Goal: Information Seeking & Learning: Learn about a topic

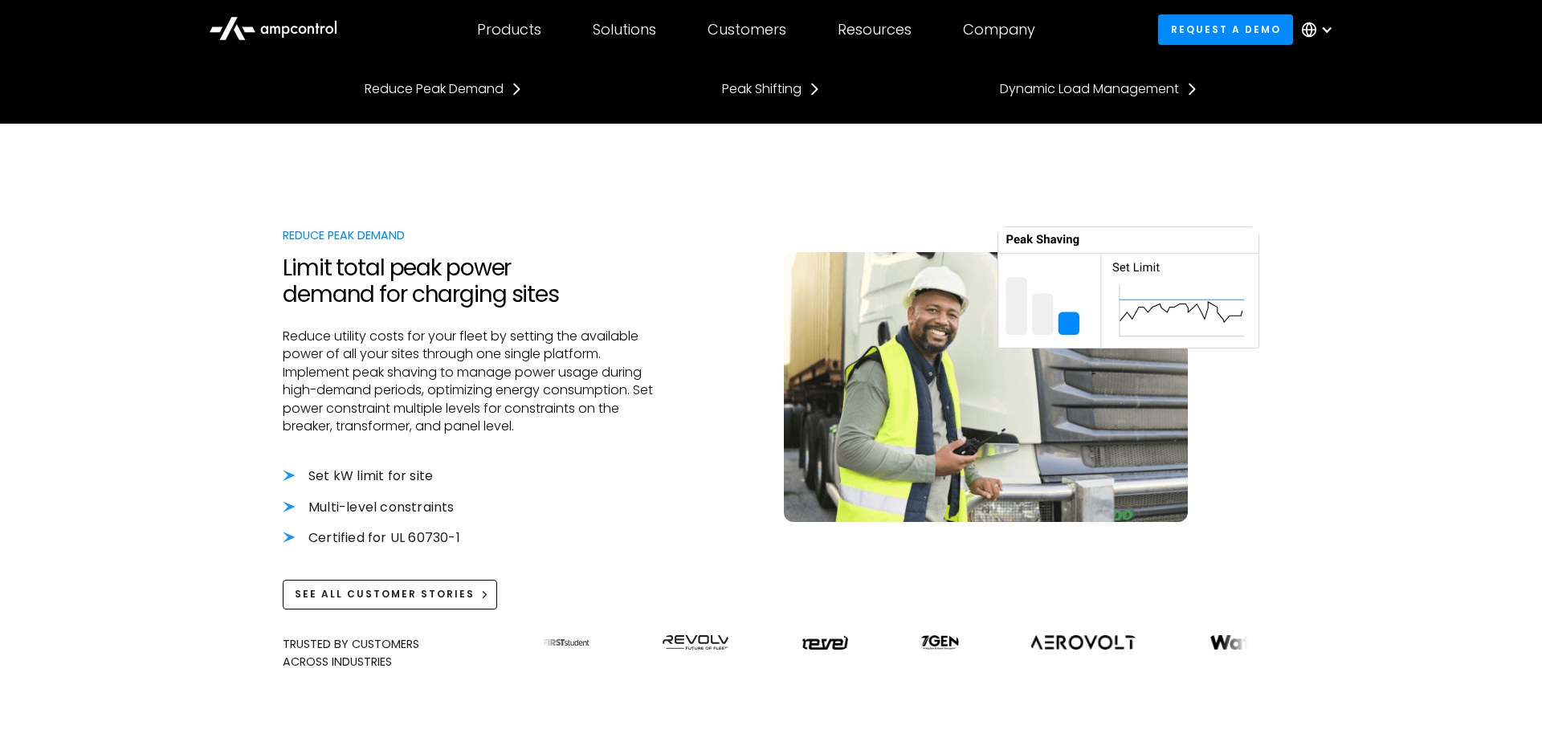
scroll to position [305, 0]
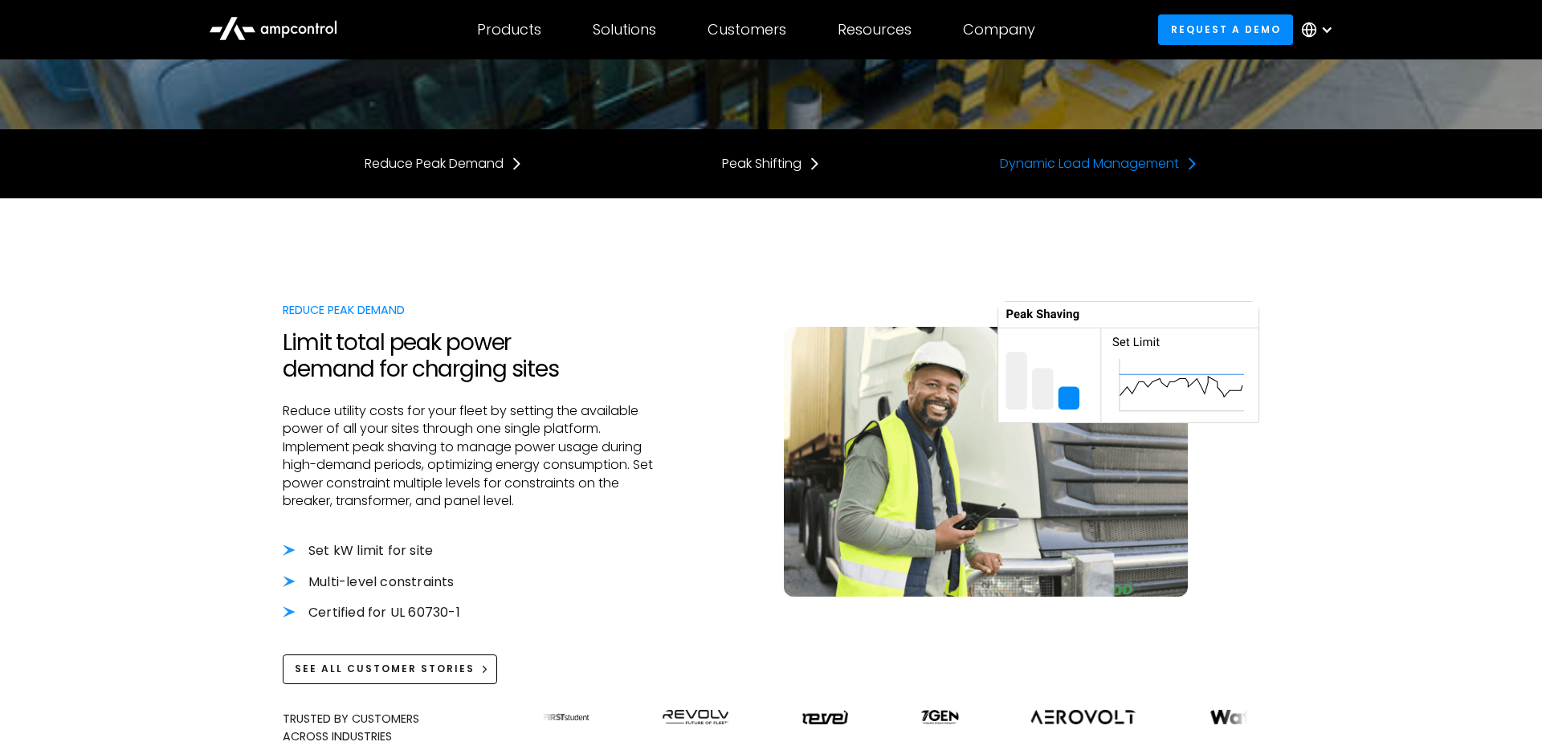
click at [1119, 162] on div "Dynamic Load Management" at bounding box center [1089, 164] width 179 height 18
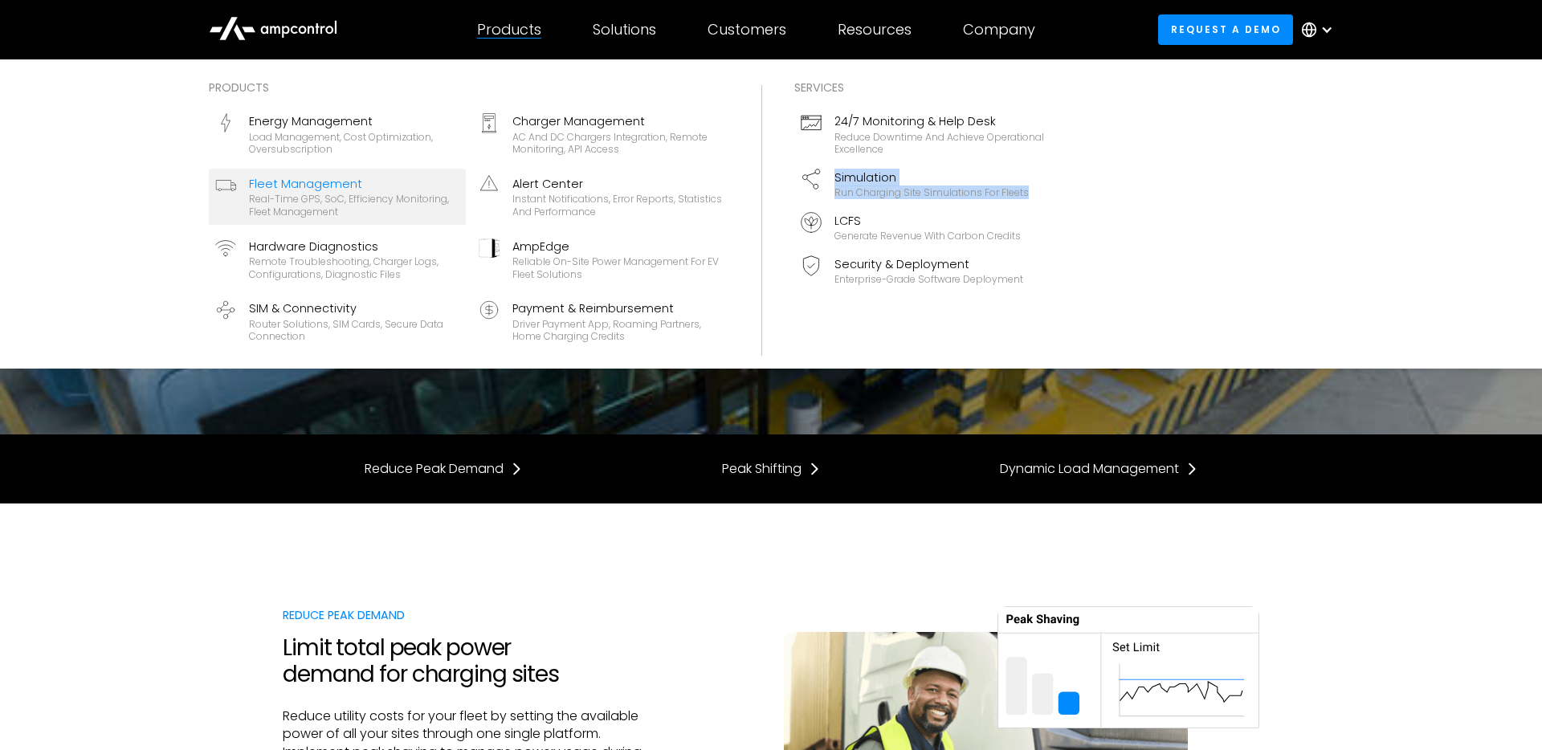
click at [367, 212] on div "Real-time GPS, SoC, efficiency monitoring, fleet management" at bounding box center [354, 205] width 210 height 25
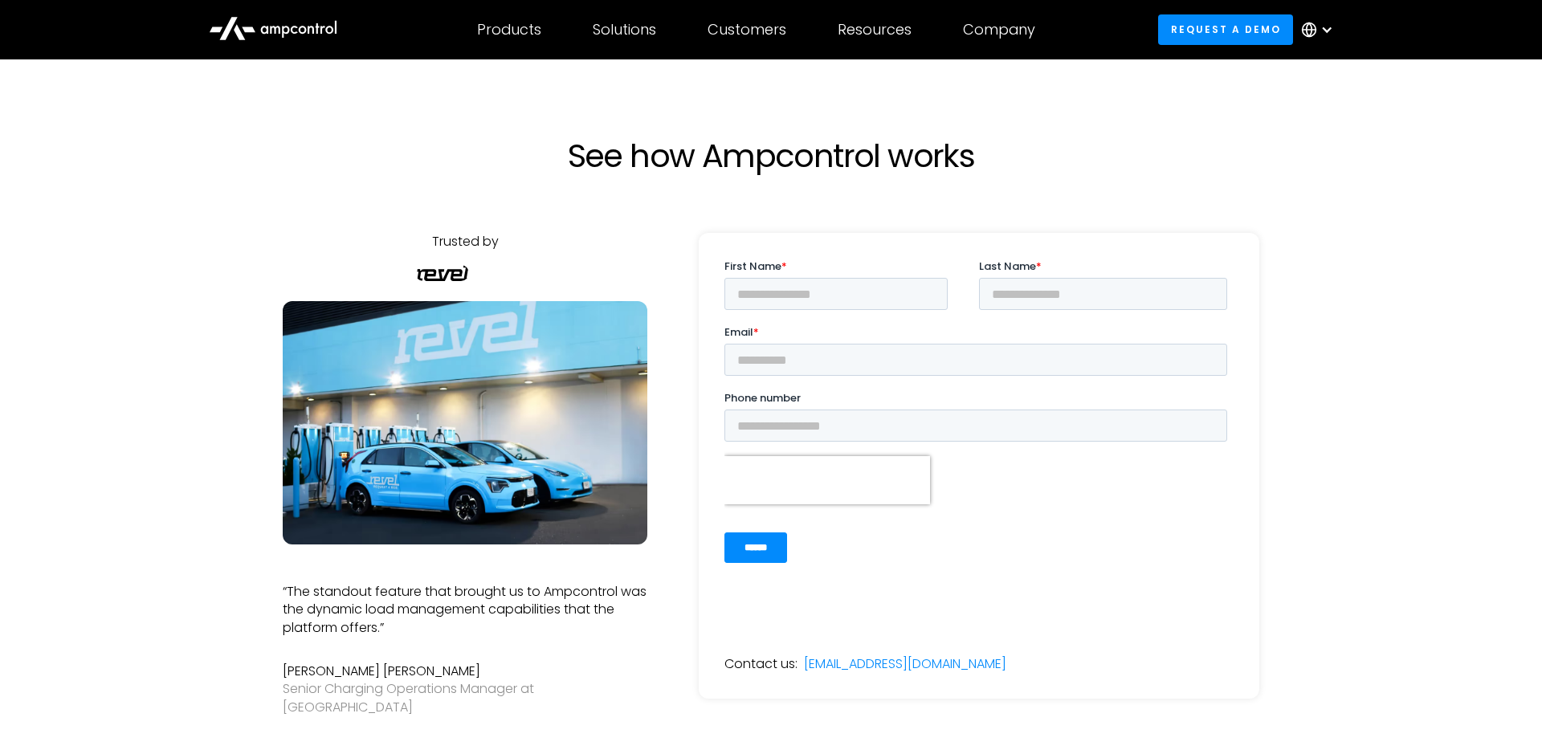
scroll to position [338, 0]
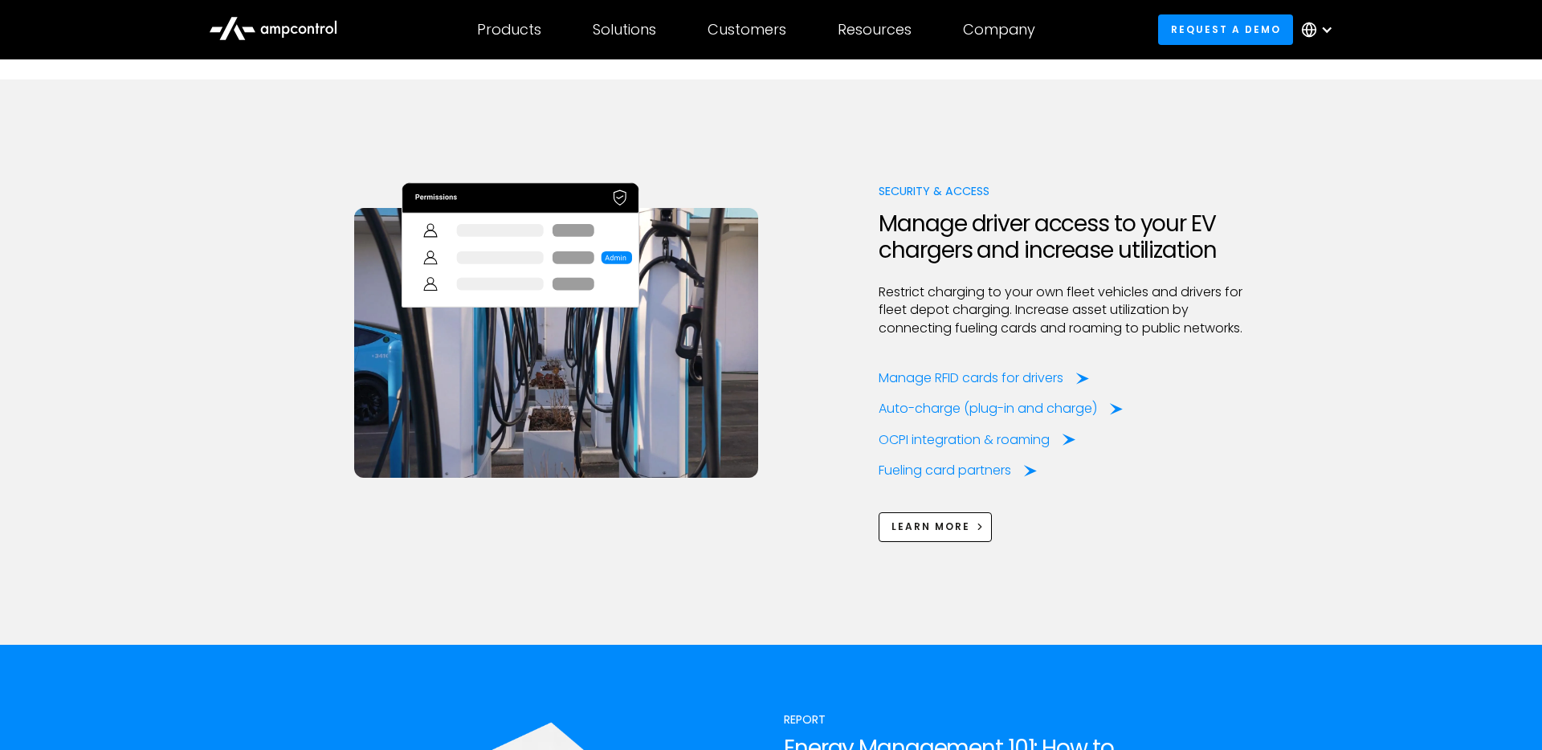
scroll to position [3490, 0]
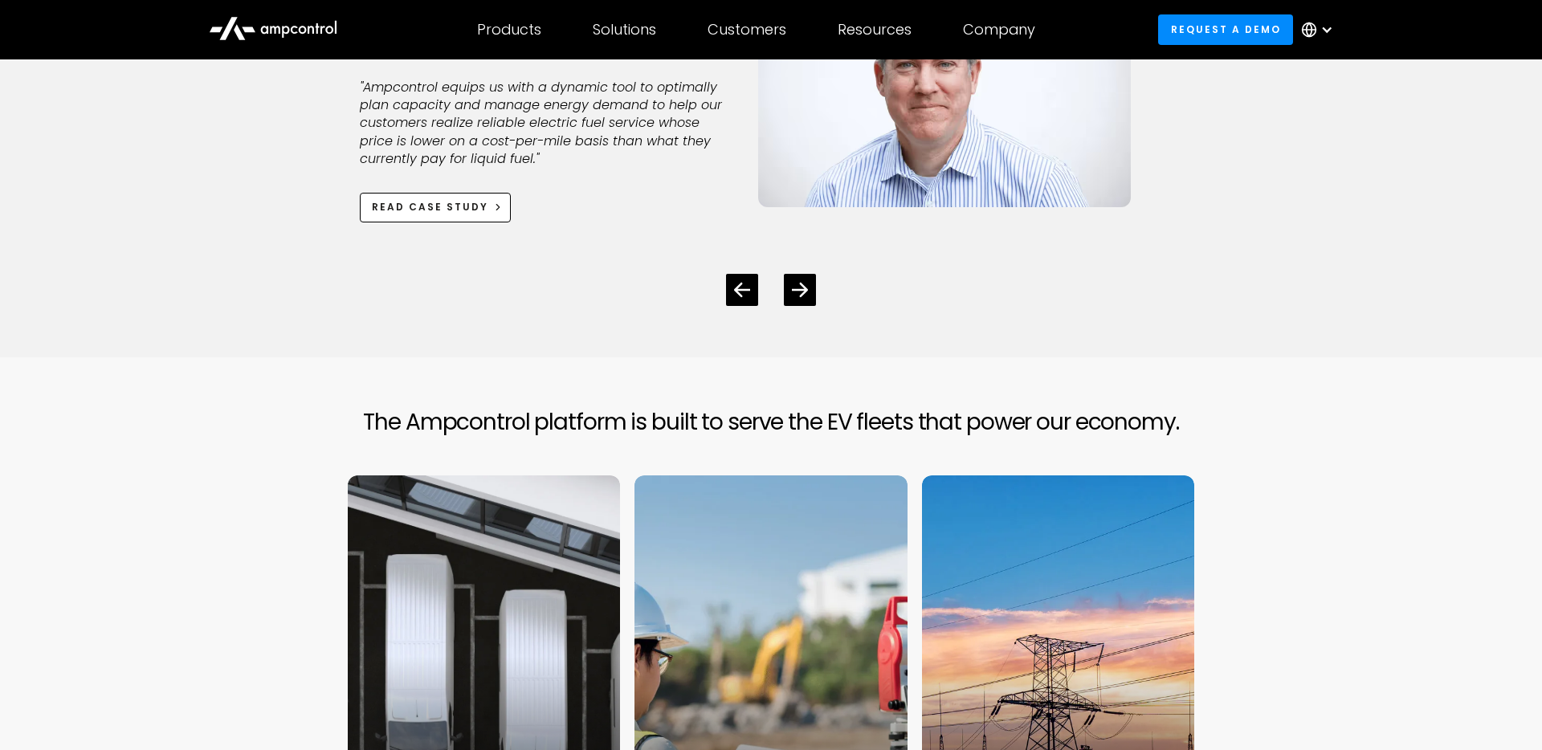
scroll to position [5115, 0]
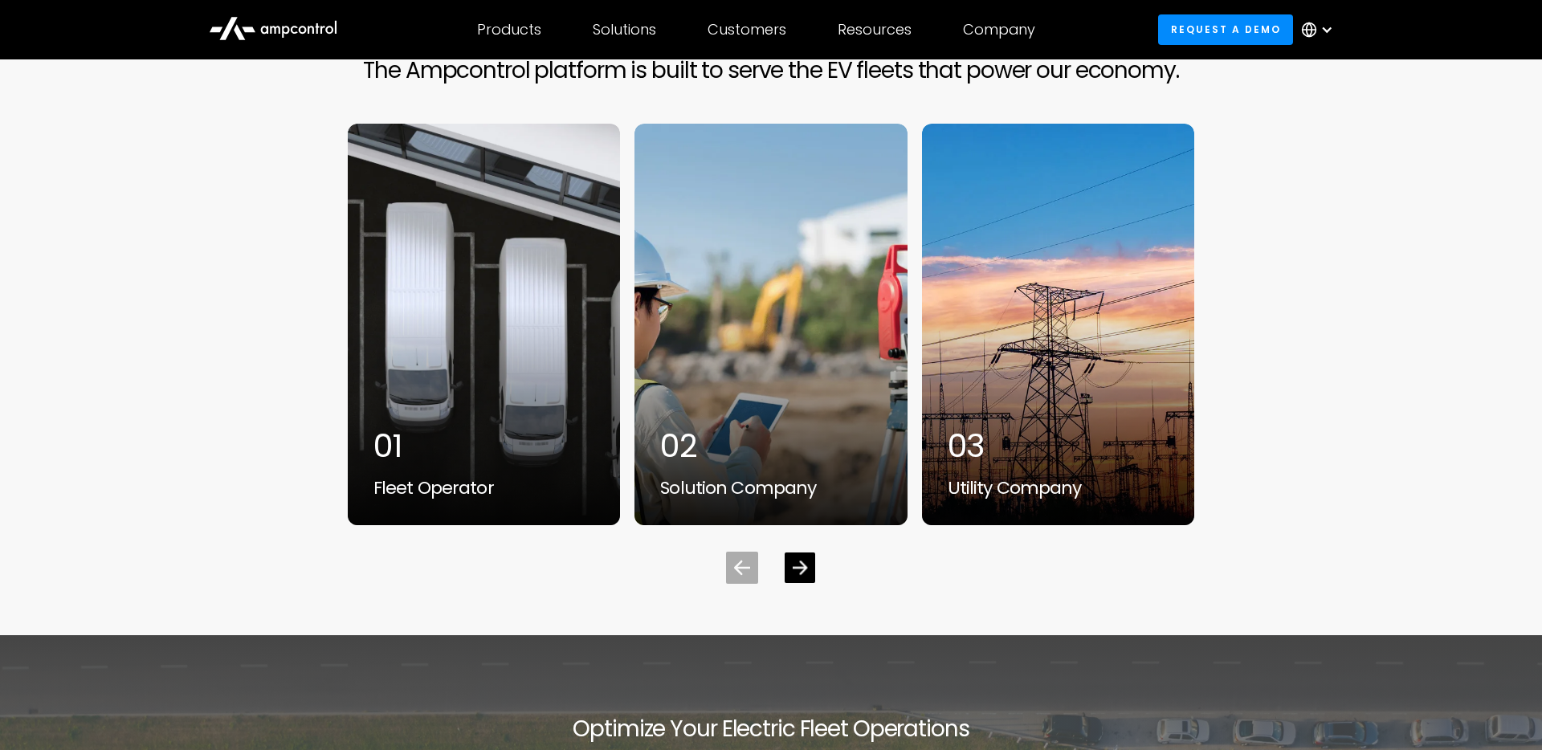
click at [802, 575] on div "Next slide" at bounding box center [799, 567] width 15 height 15
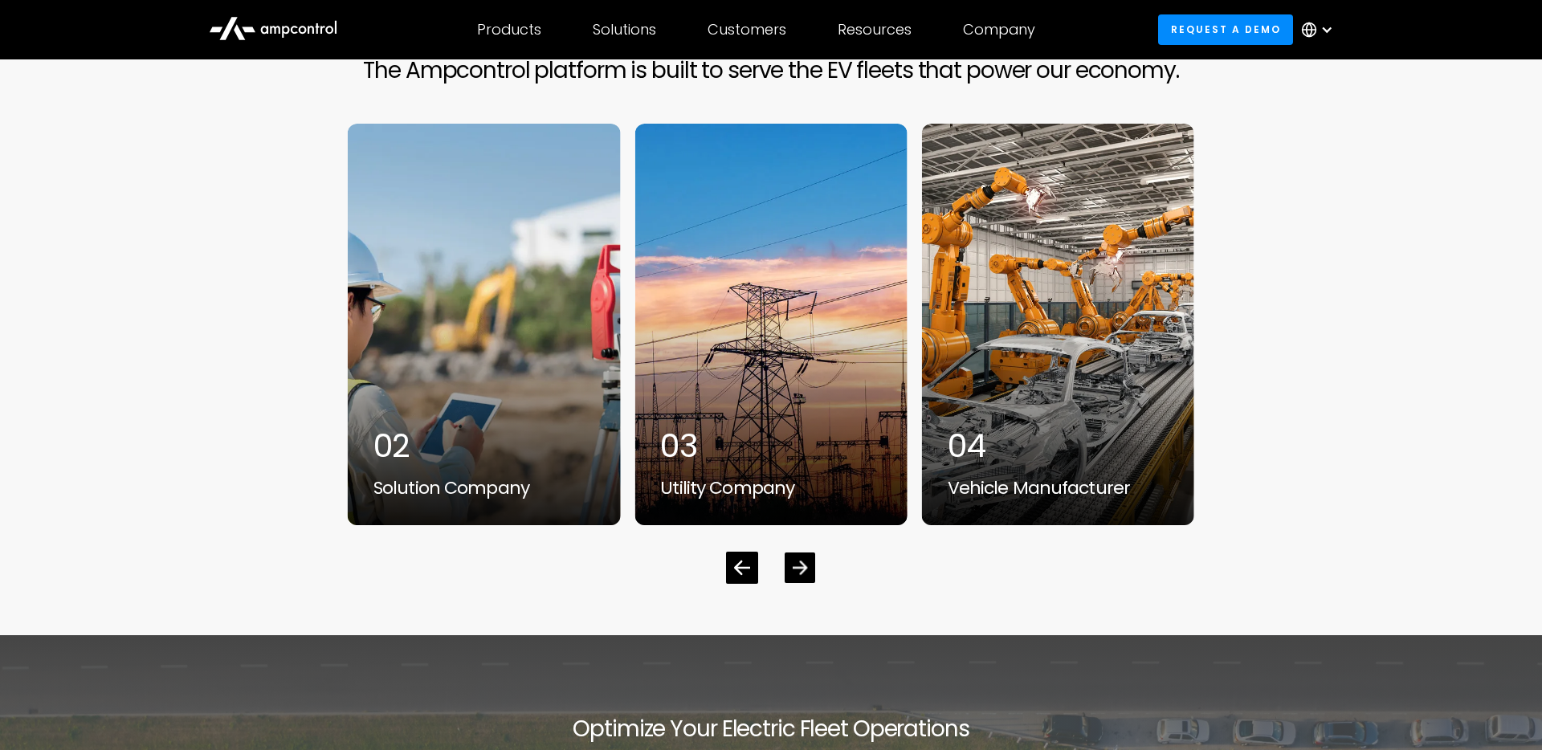
click at [802, 575] on div "Next slide" at bounding box center [799, 567] width 15 height 15
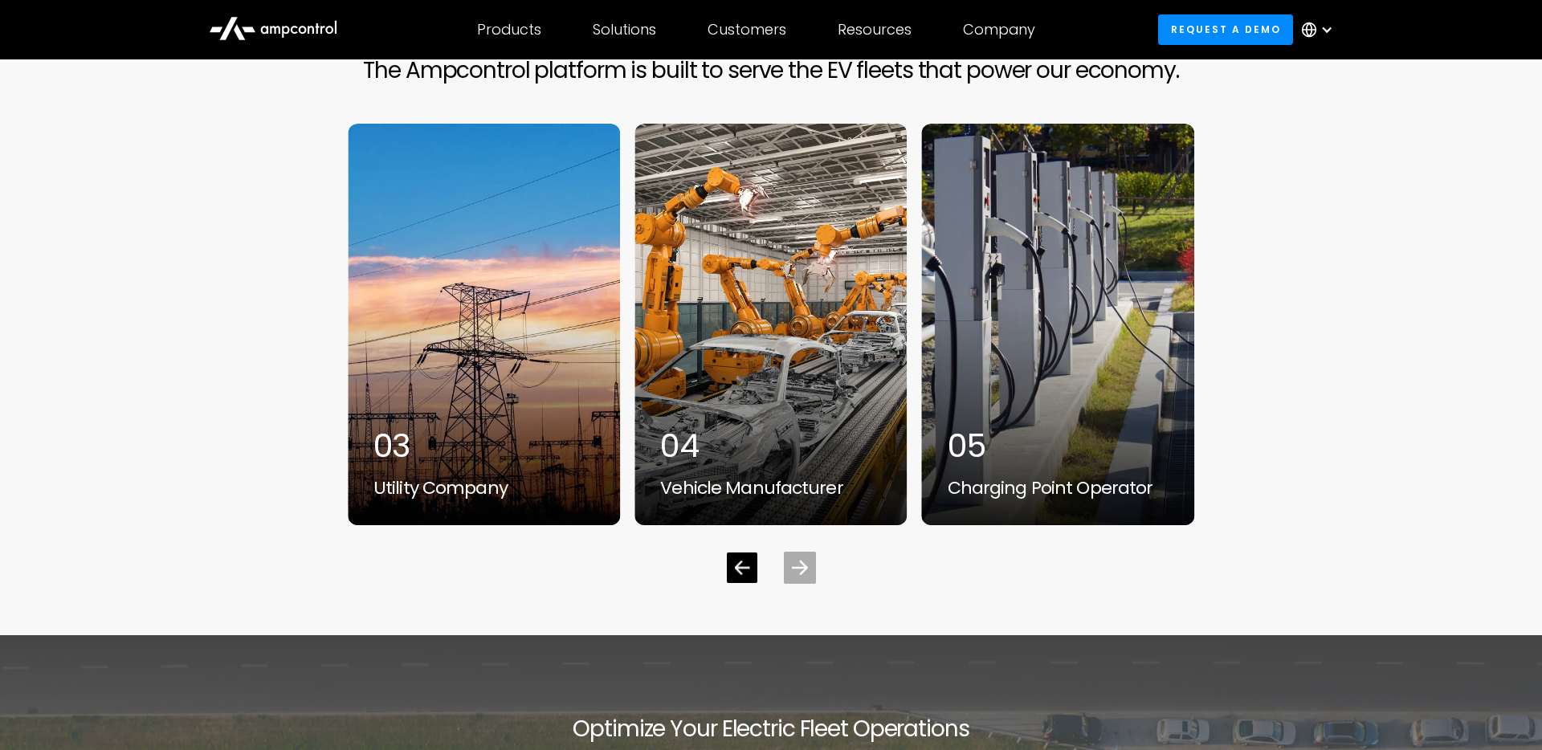
click at [743, 575] on icon "Previous slide" at bounding box center [742, 567] width 15 height 15
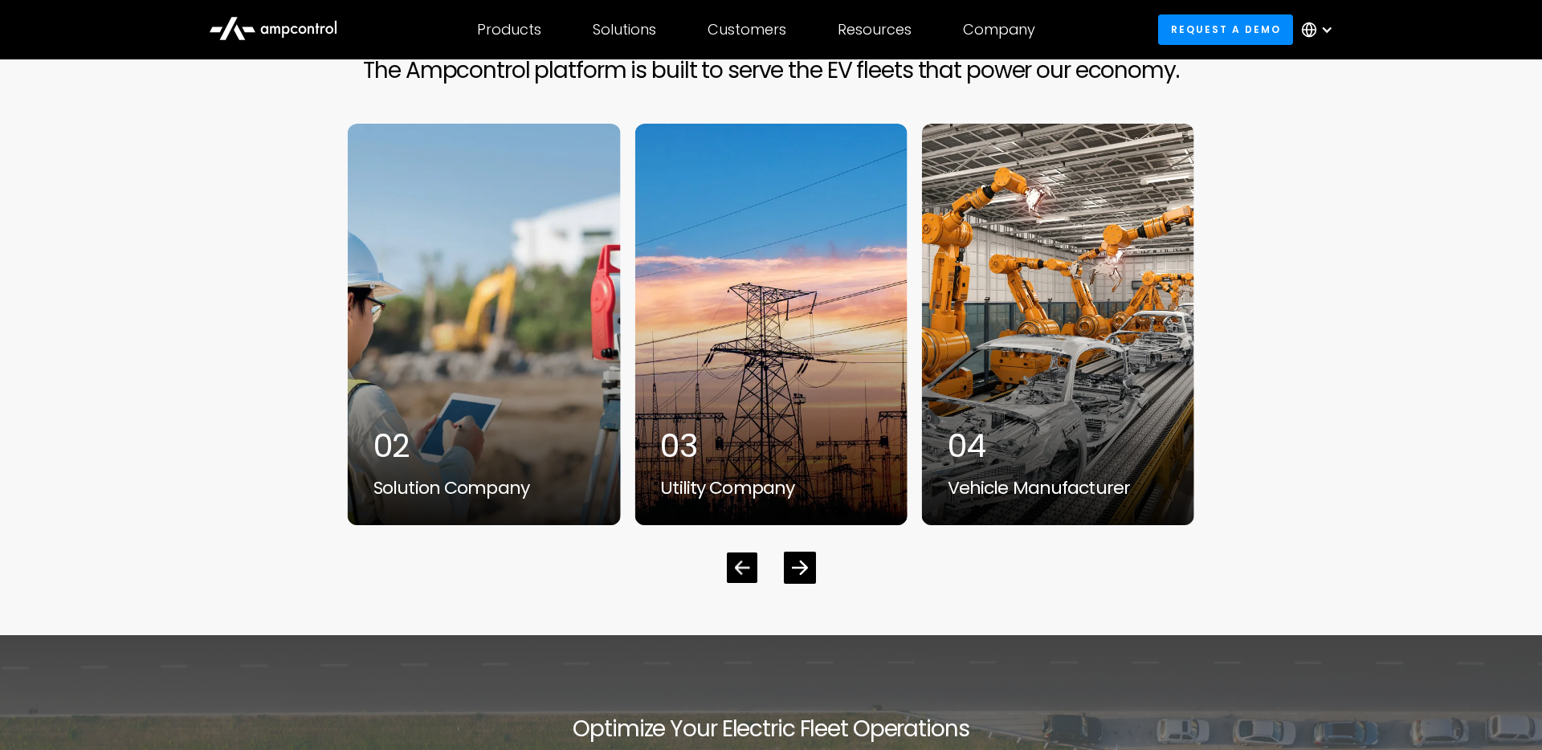
click at [743, 575] on icon "Previous slide" at bounding box center [742, 567] width 15 height 15
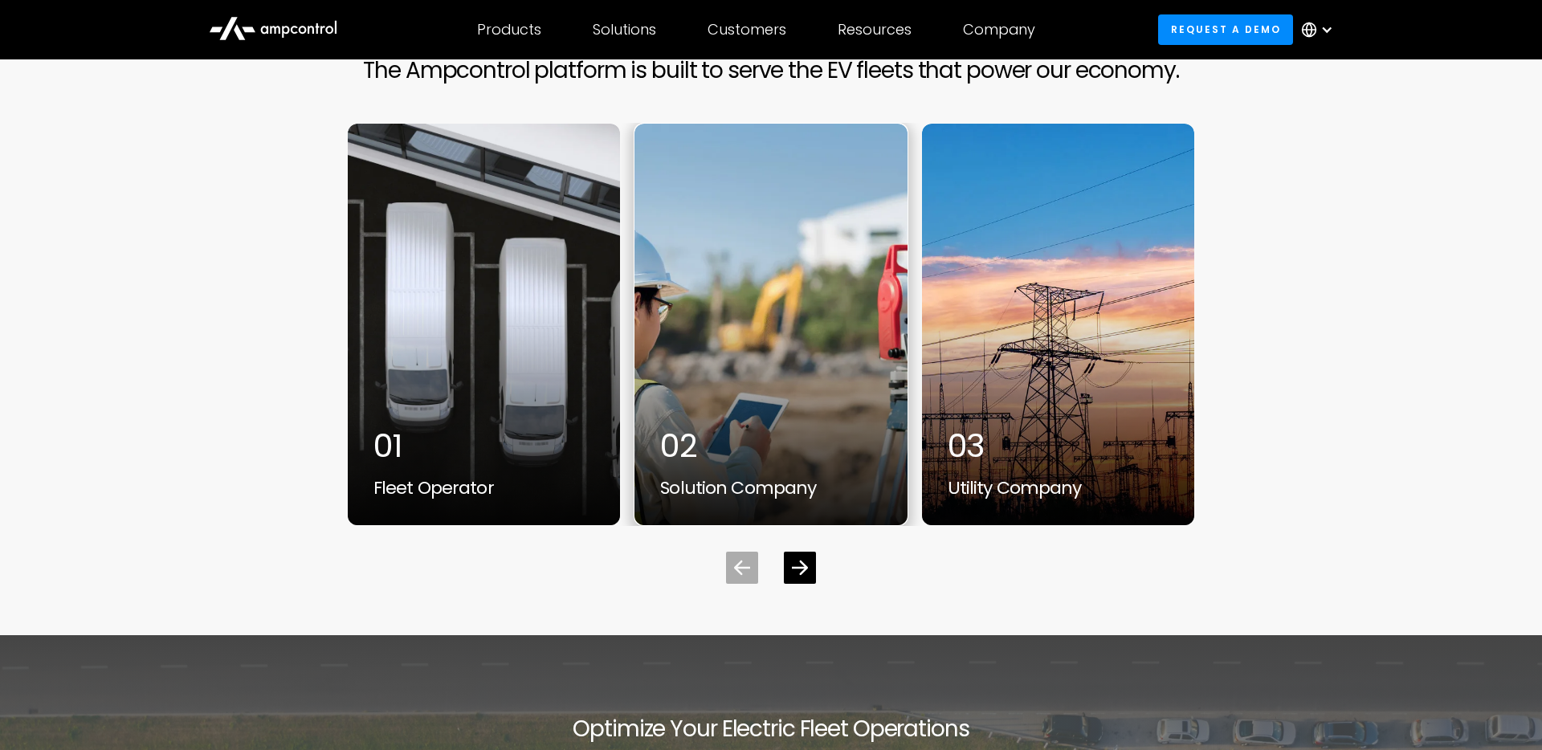
click at [721, 499] on div "Solution Company" at bounding box center [770, 488] width 221 height 21
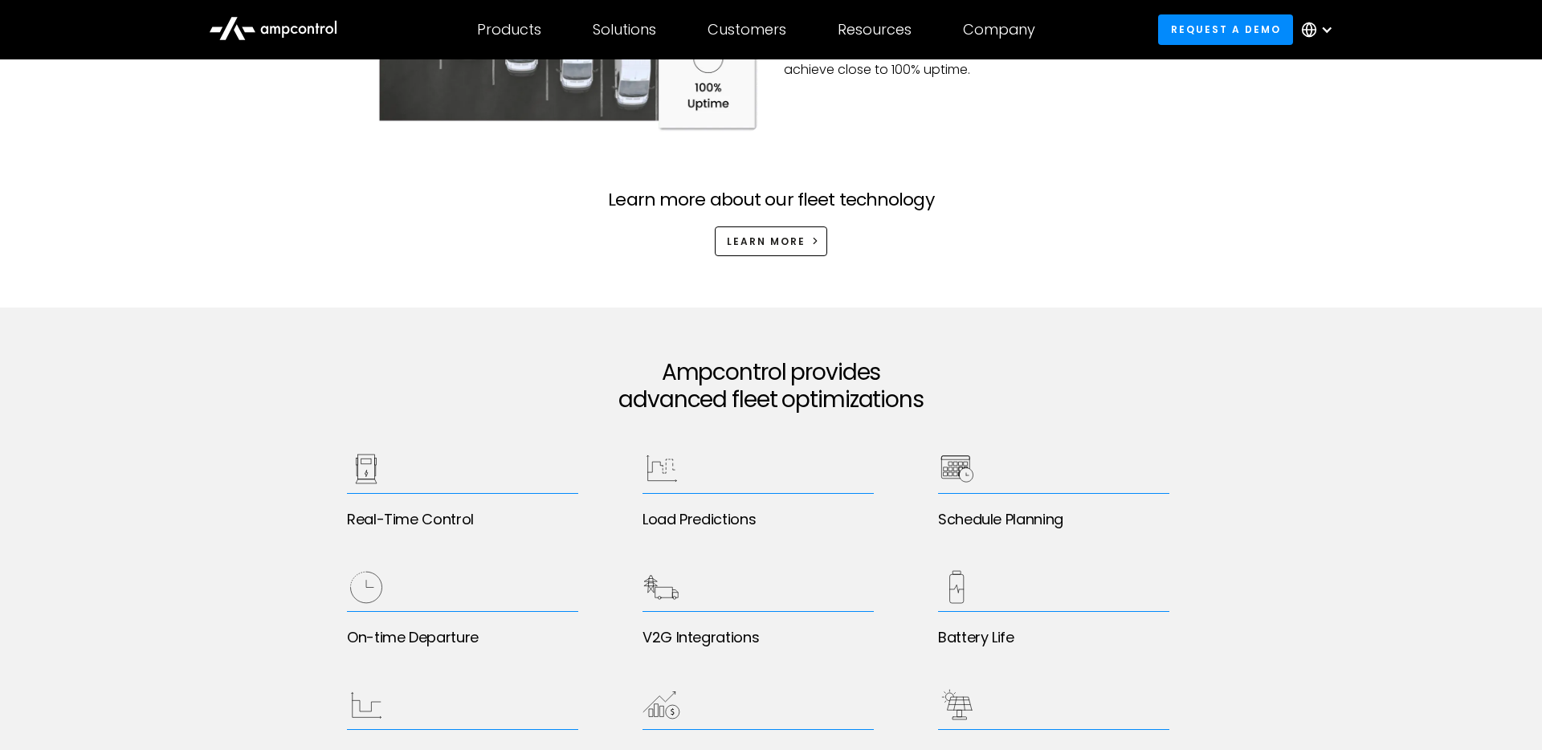
scroll to position [2401, 0]
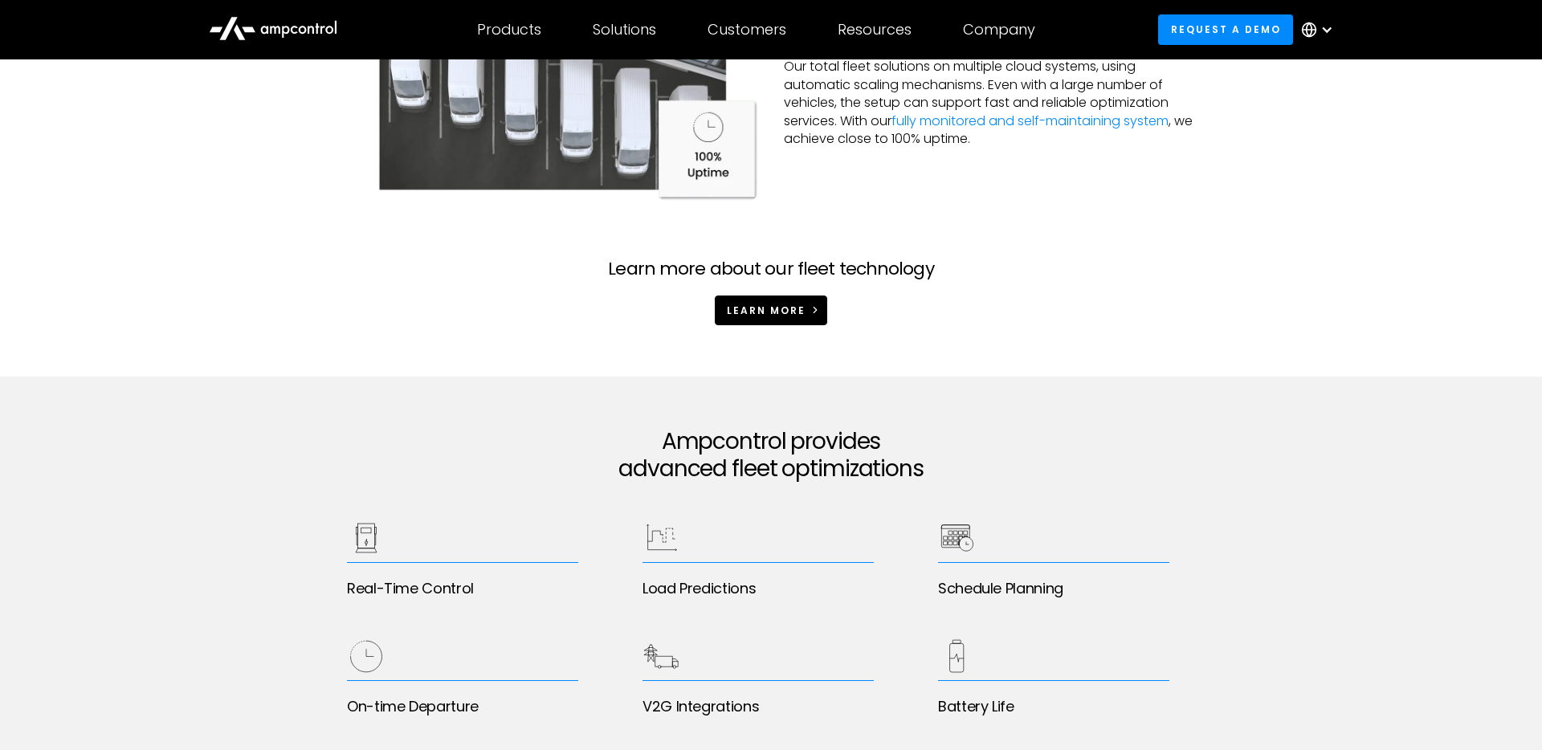
click at [749, 303] on span "Learn more" at bounding box center [766, 310] width 79 height 14
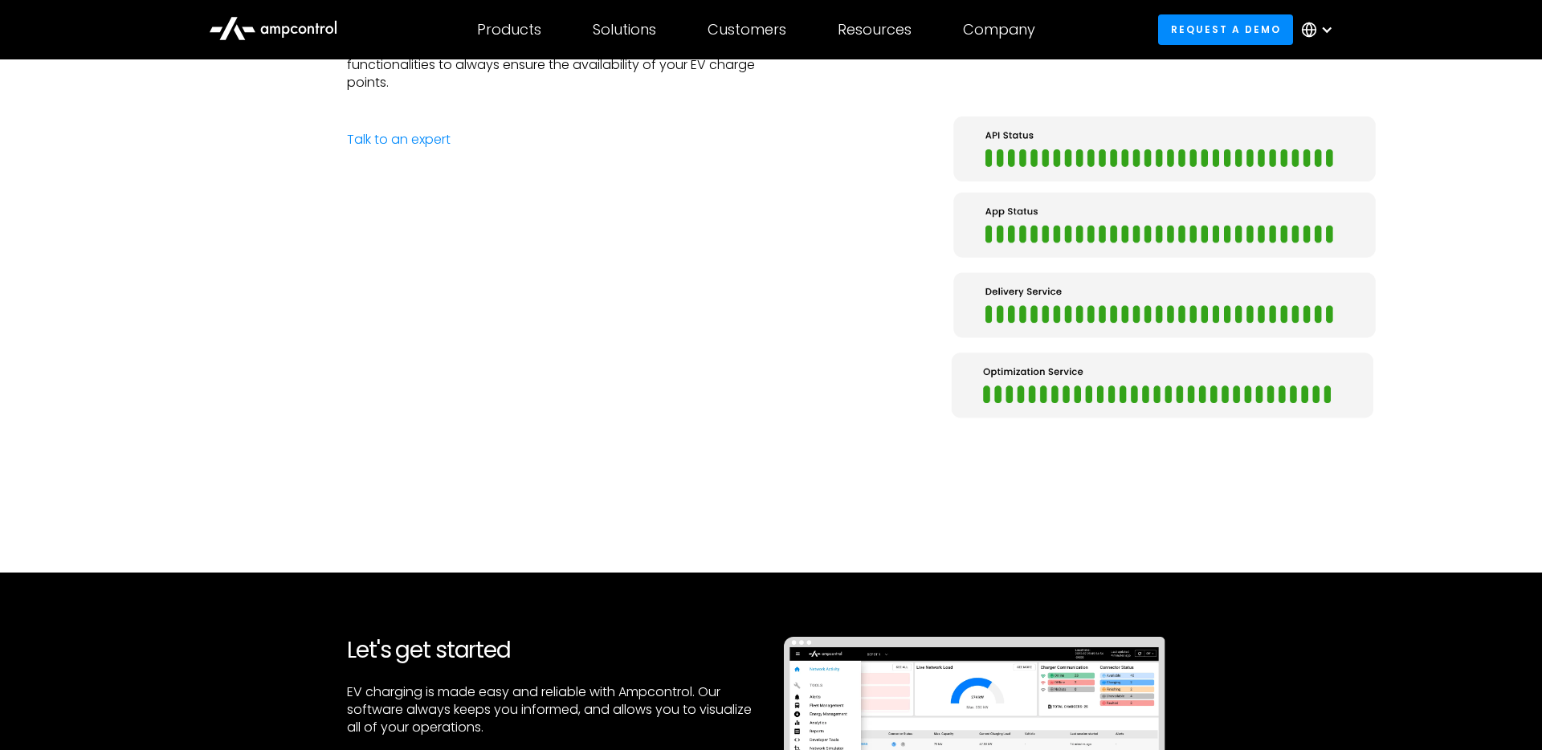
scroll to position [3579, 0]
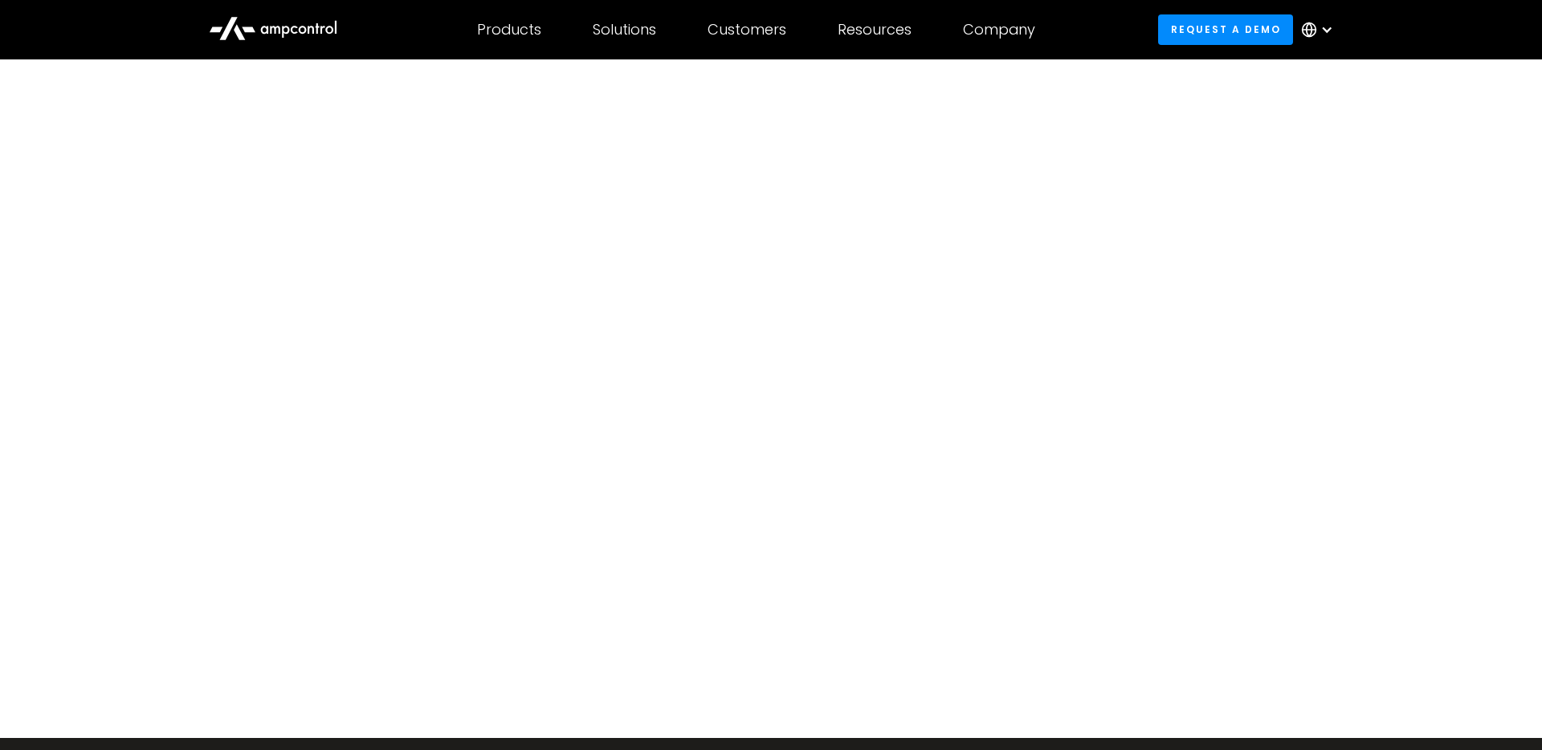
scroll to position [71, 0]
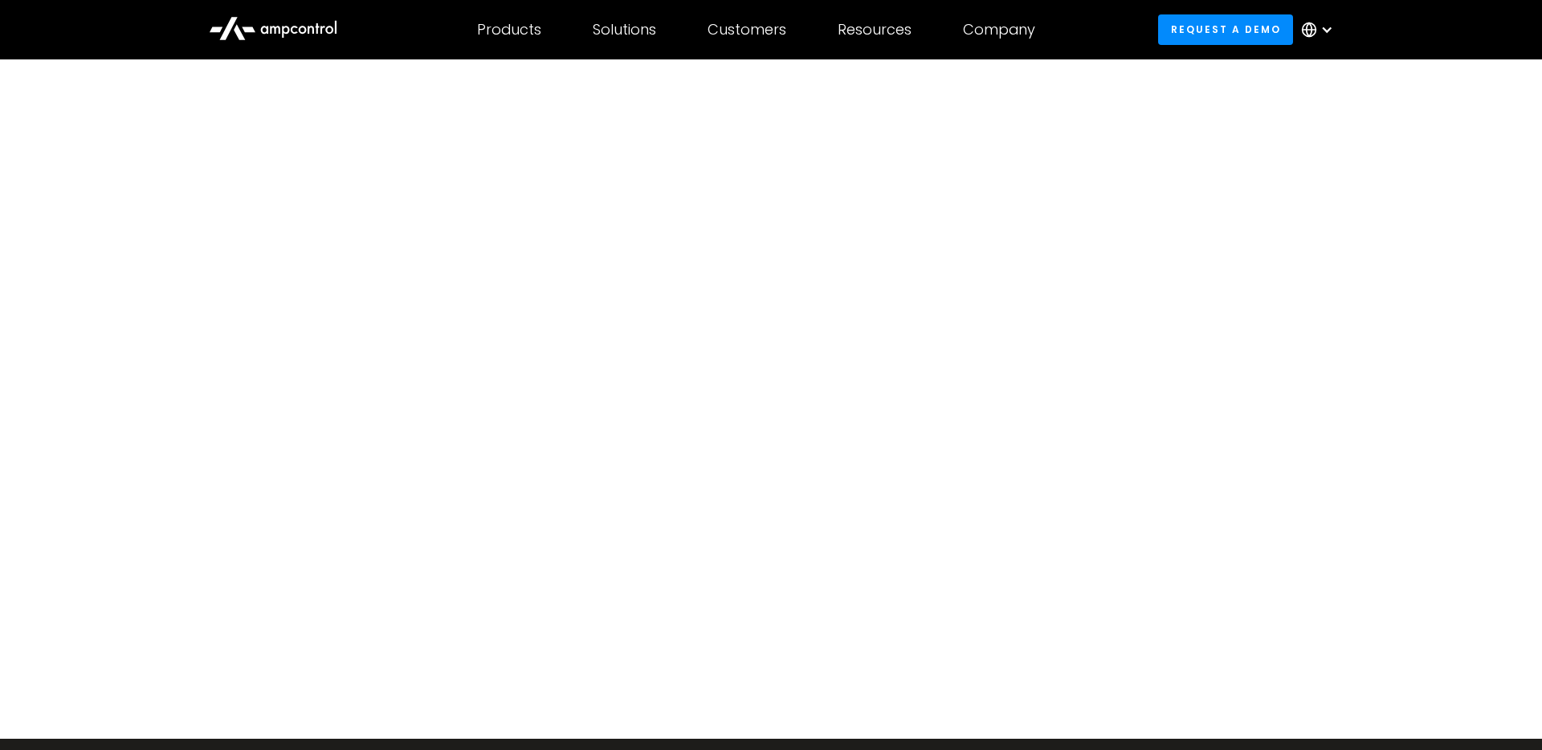
click at [374, 450] on div at bounding box center [771, 364] width 1490 height 482
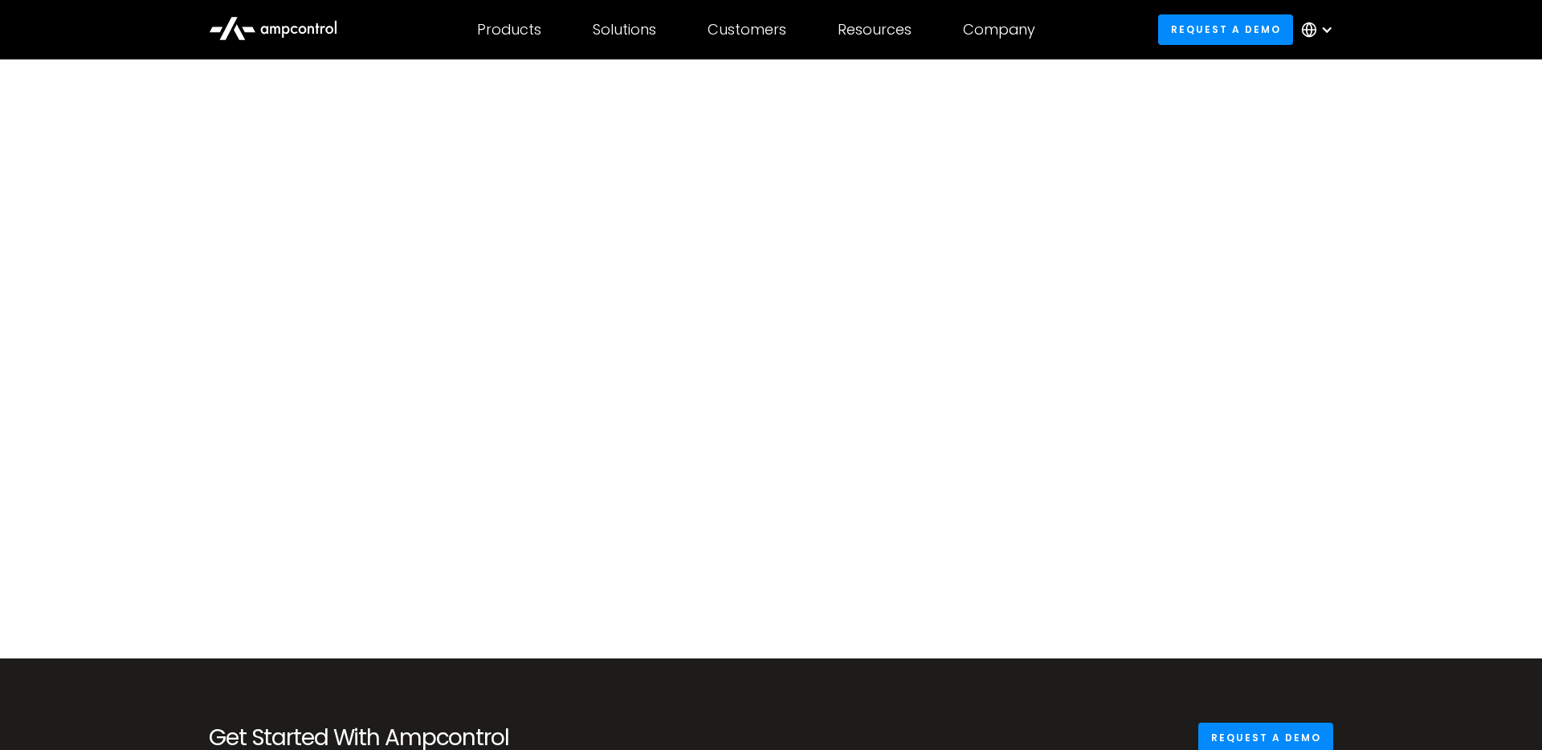
scroll to position [113, 0]
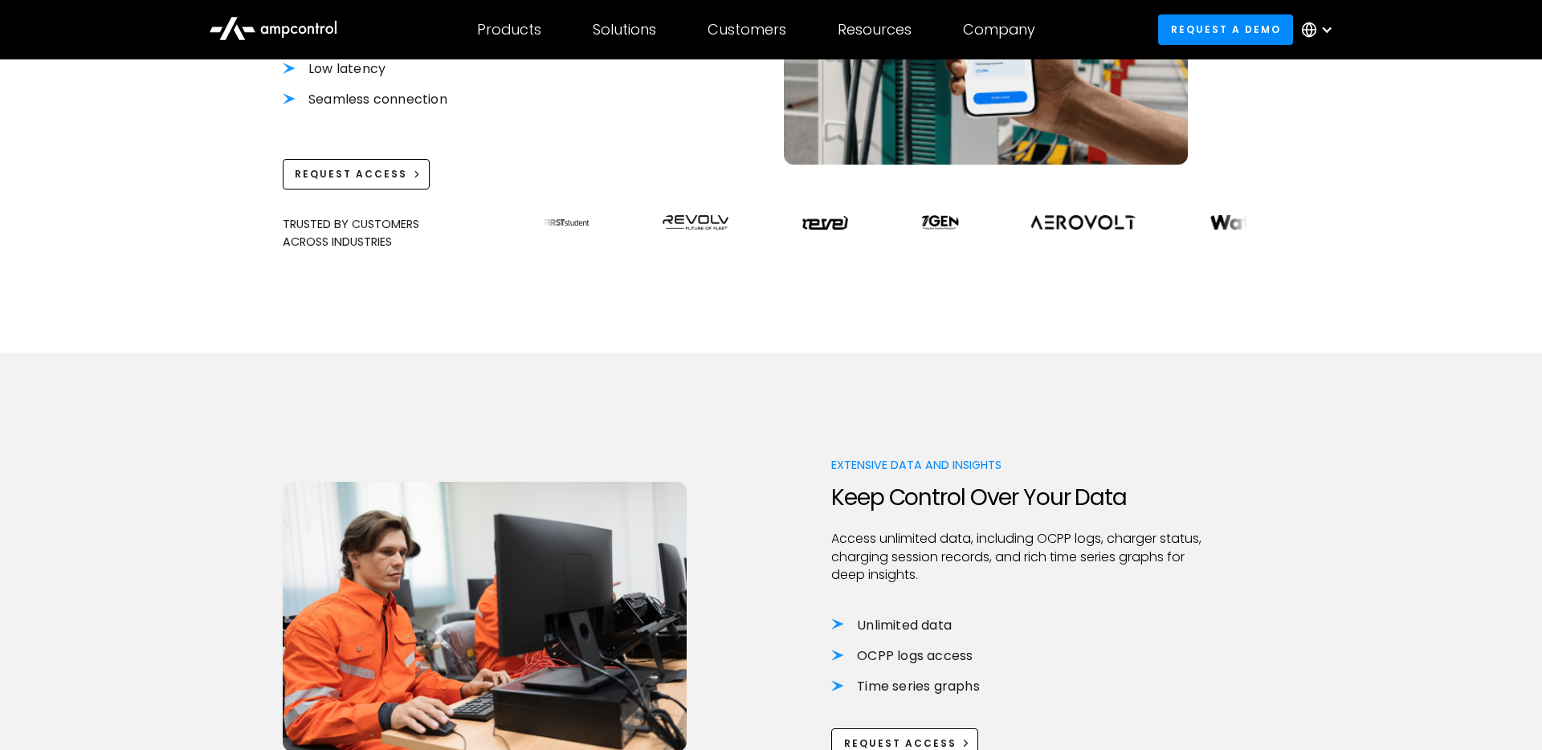
scroll to position [703, 0]
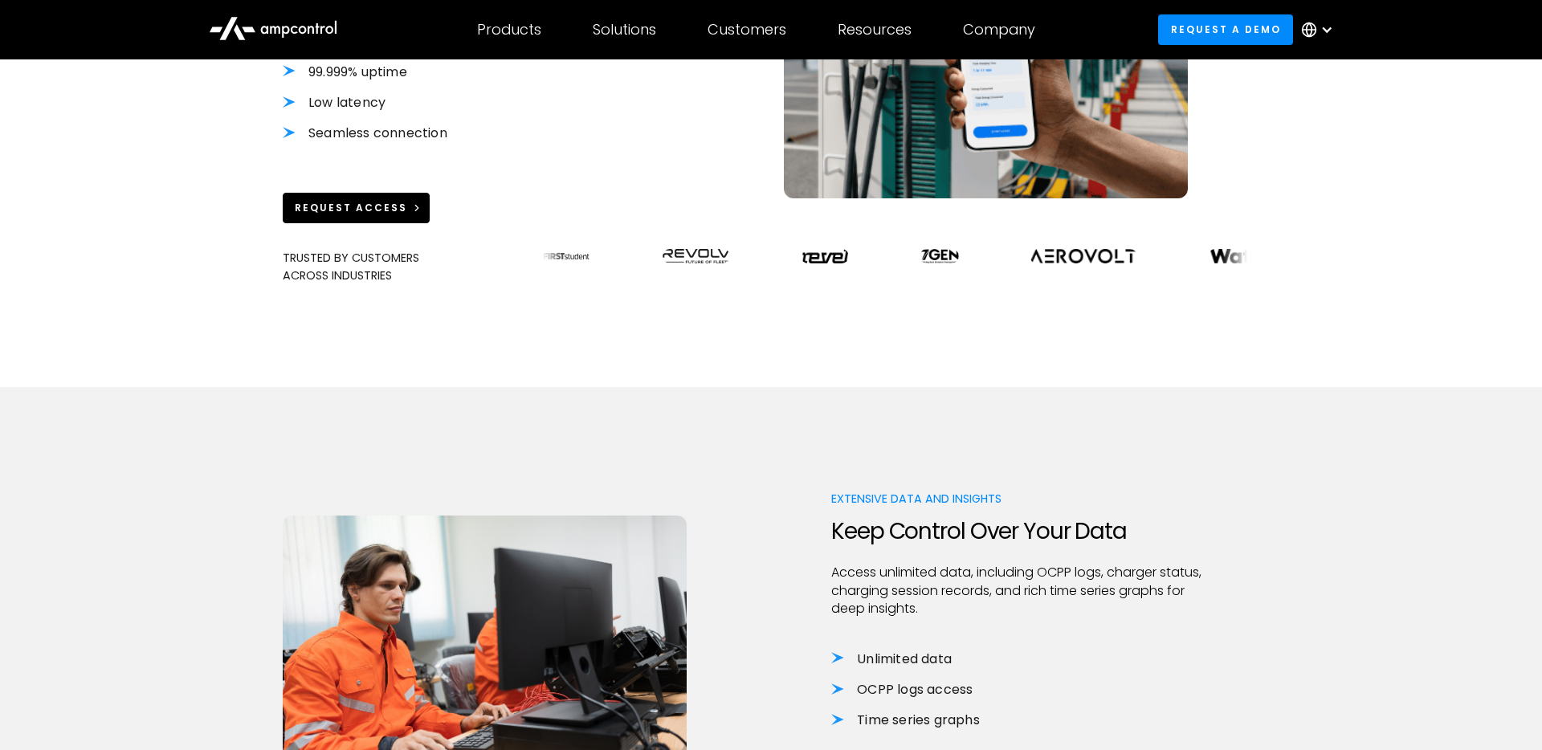
click at [351, 213] on div "Request Access" at bounding box center [351, 208] width 112 height 14
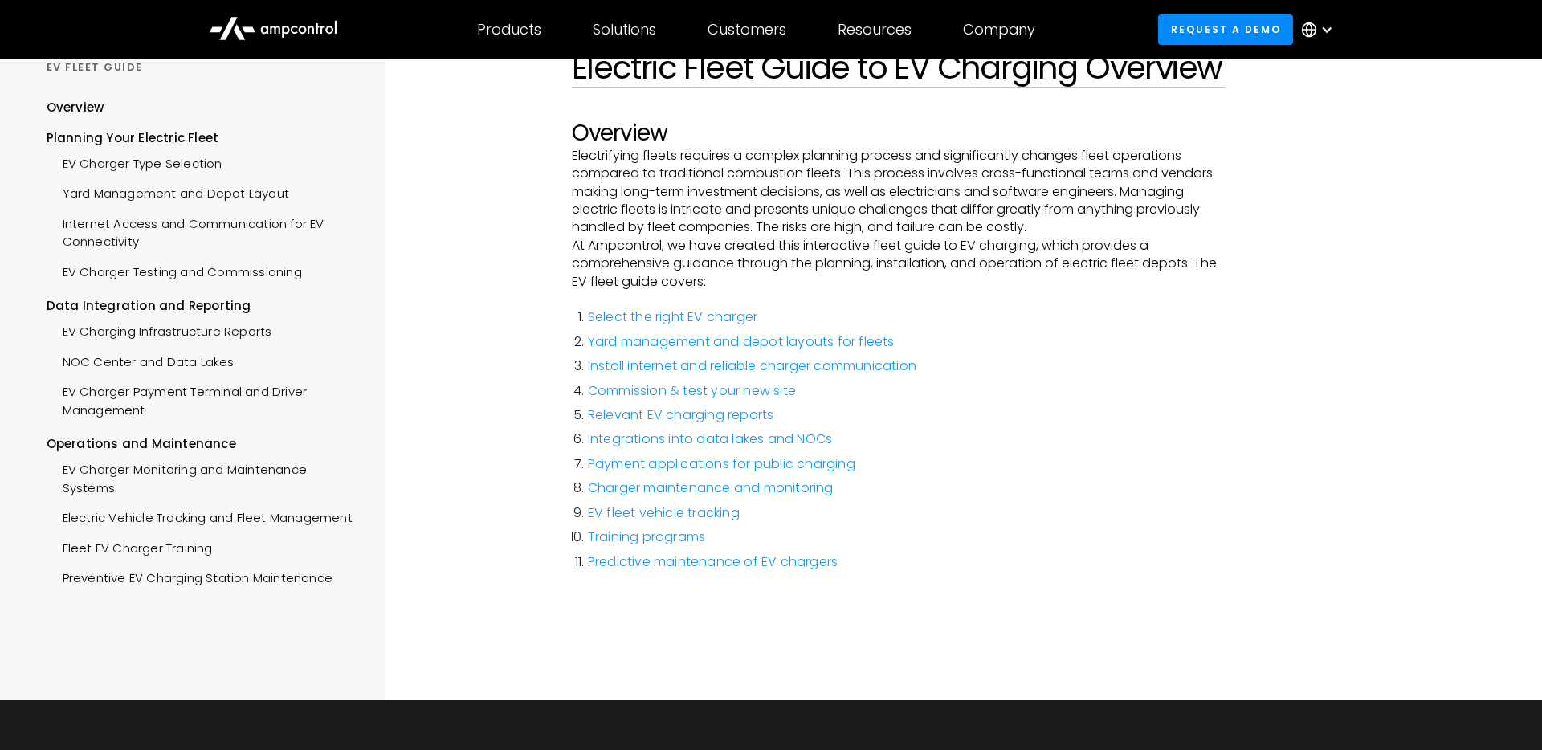
scroll to position [47, 0]
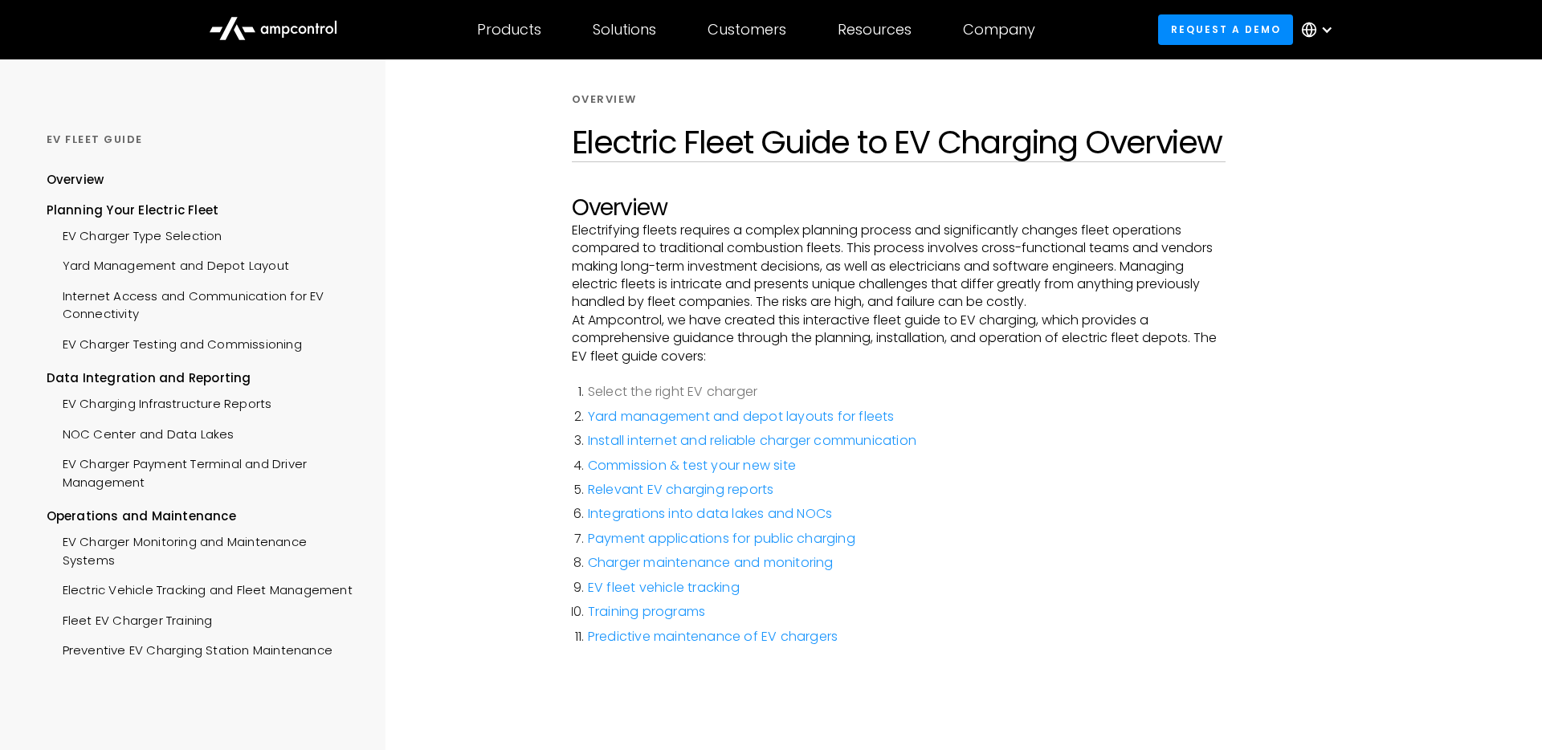
click at [678, 392] on link "Select the right EV charger" at bounding box center [672, 391] width 169 height 18
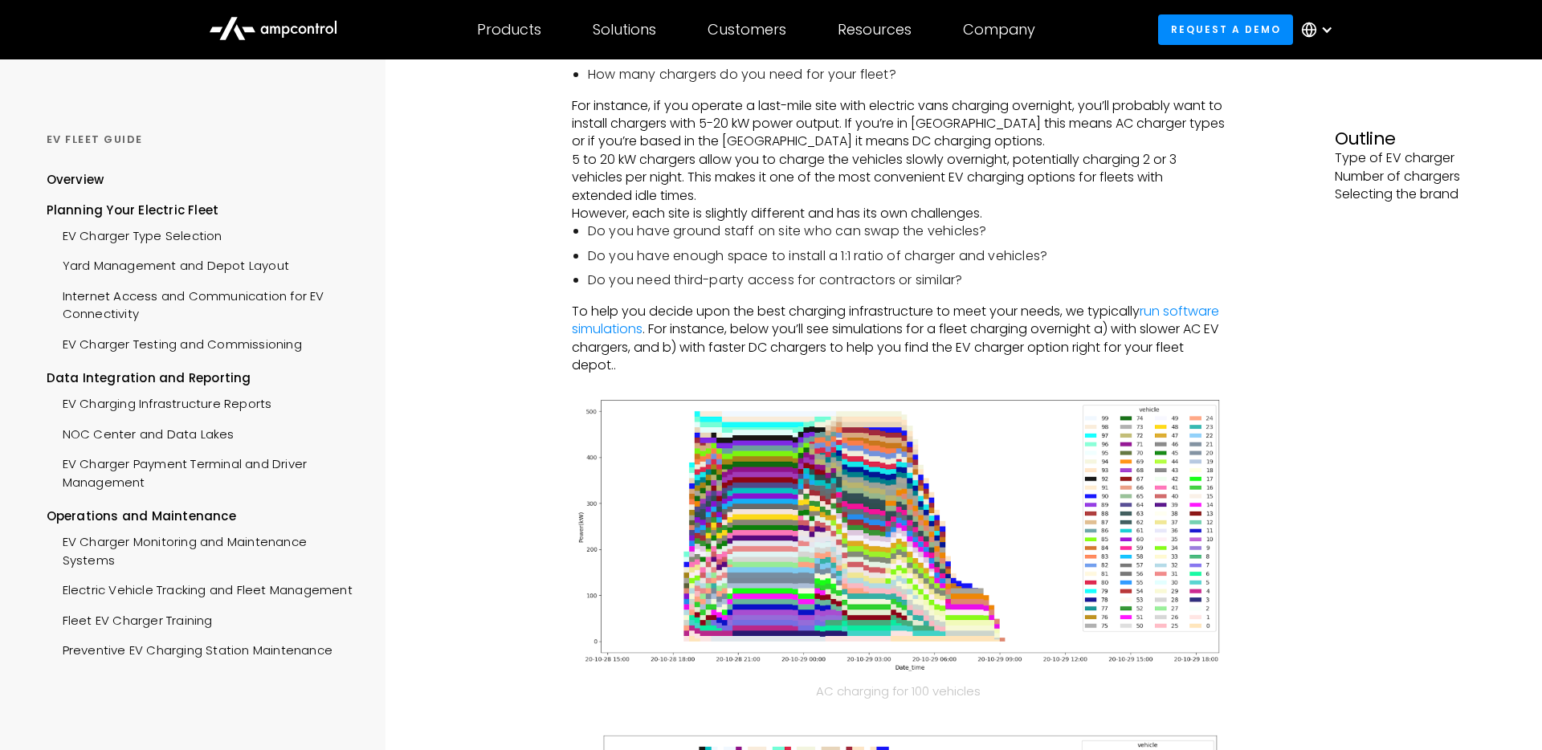
scroll to position [328, 0]
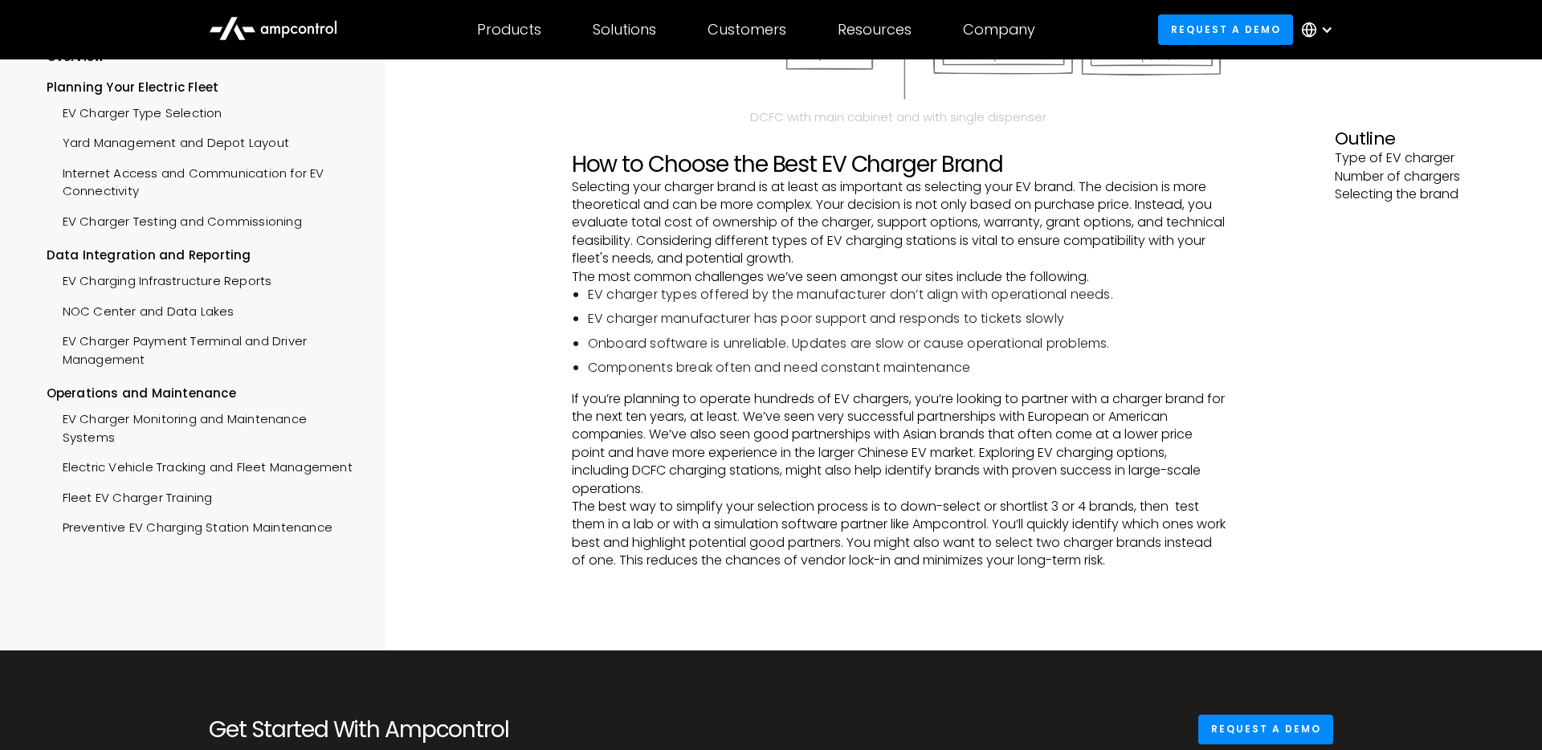
scroll to position [1927, 0]
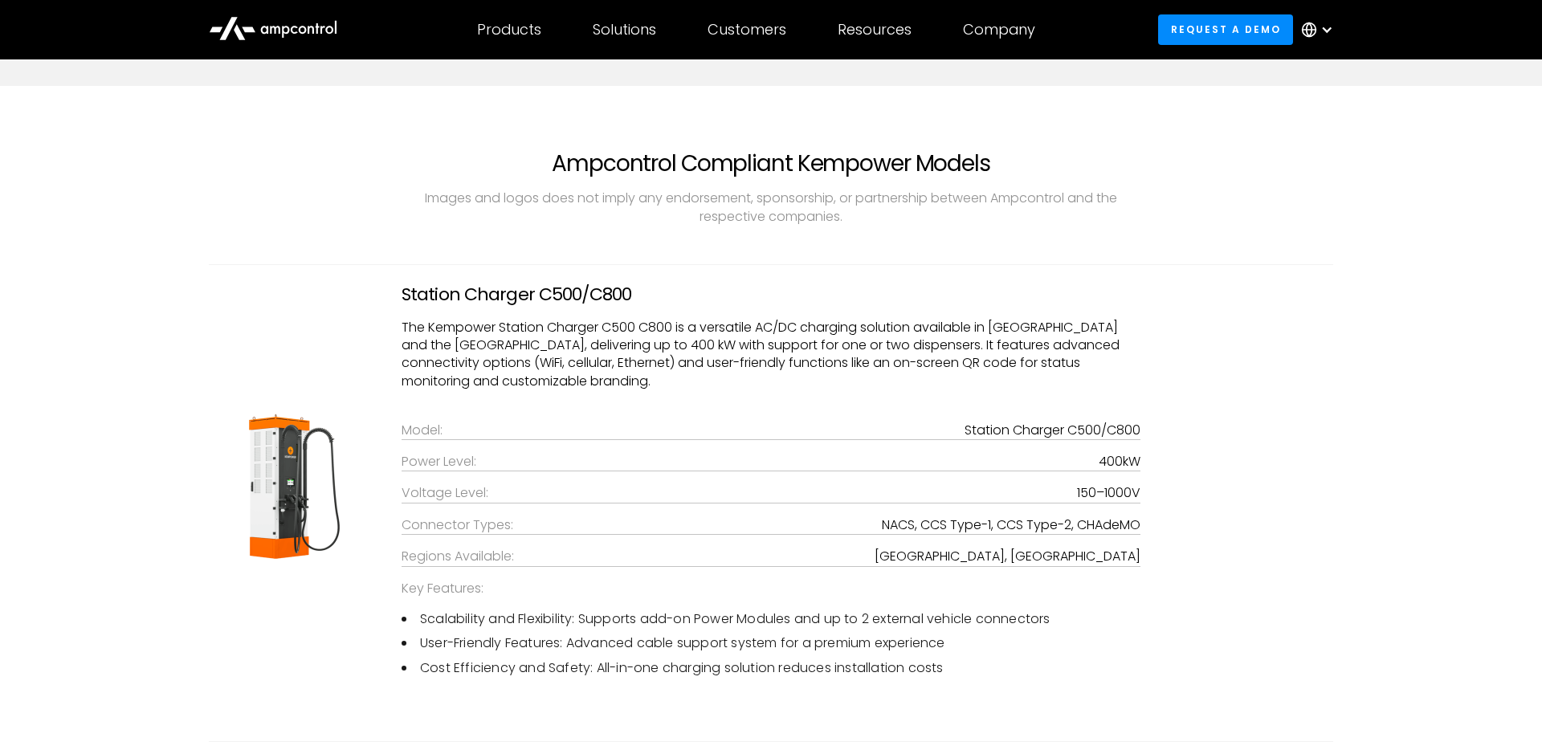
scroll to position [3057, 0]
